Goal: Task Accomplishment & Management: Understand process/instructions

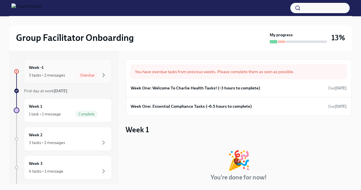
click at [67, 77] on div "3 tasks • 2 messages Overdue" at bounding box center [68, 75] width 78 height 7
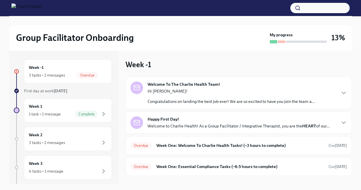
click at [204, 121] on div "Happy First Day! Welcome to Charlie Health! As a Group Facilitator / Integrativ…" at bounding box center [238, 122] width 182 height 13
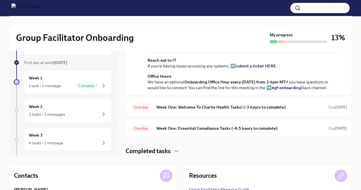
scroll to position [25, 0]
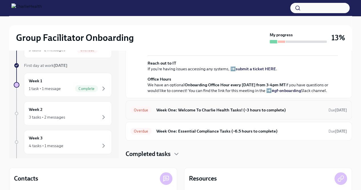
click at [211, 116] on div "Overdue Week One: Welcome To Charlie Health Tasks! (~3 hours to complete) Due […" at bounding box center [238, 109] width 226 height 19
click at [261, 115] on div "Overdue Week One: Welcome To Charlie Health Tasks! (~3 hours to complete) Due […" at bounding box center [238, 109] width 226 height 19
click at [275, 109] on h6 "Week One: Welcome To Charlie Health Tasks! (~3 hours to complete)" at bounding box center [240, 110] width 168 height 6
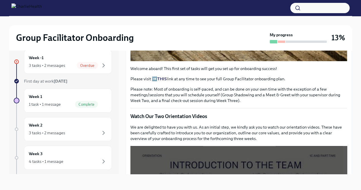
scroll to position [402, 0]
click at [71, 63] on div "3 tasks • 2 messages Overdue" at bounding box center [68, 65] width 78 height 7
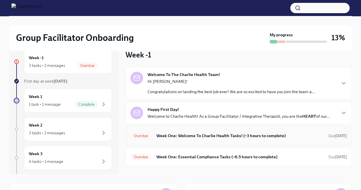
scroll to position [9, 0]
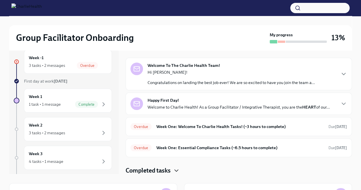
click at [174, 170] on icon "button" at bounding box center [176, 170] width 7 height 7
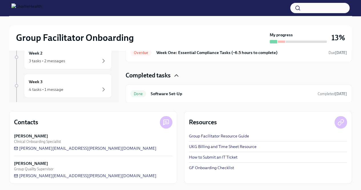
scroll to position [0, 0]
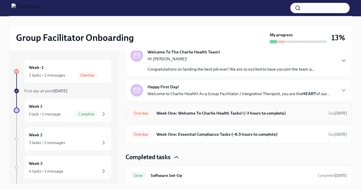
click at [180, 113] on h6 "Week One: Welcome To Charlie Health Tasks! (~3 hours to complete)" at bounding box center [240, 113] width 168 height 6
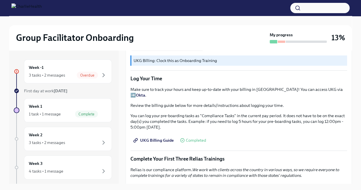
scroll to position [558, 0]
click at [153, 135] on link "UKG Billing Guide" at bounding box center [153, 139] width 47 height 11
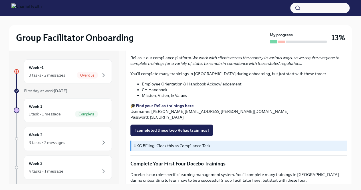
scroll to position [669, 0]
click at [100, 76] on icon "button" at bounding box center [103, 75] width 7 height 7
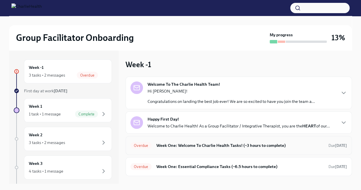
click at [158, 145] on h6 "Week One: Welcome To Charlie Health Tasks! (~3 hours to complete)" at bounding box center [240, 145] width 168 height 6
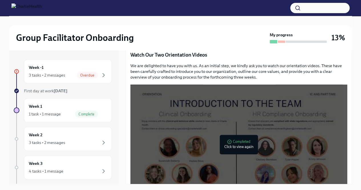
scroll to position [266, 0]
